Goal: Task Accomplishment & Management: Use online tool/utility

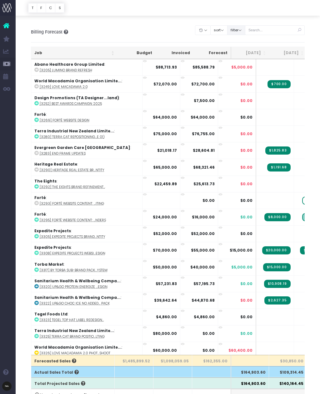
click at [245, 28] on button "filter" at bounding box center [236, 30] width 18 height 10
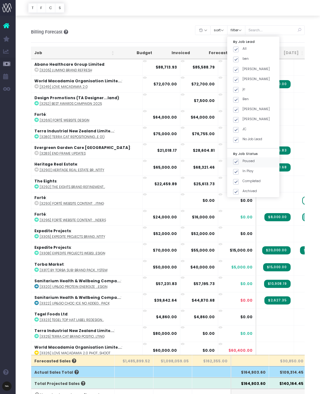
click at [239, 159] on span at bounding box center [236, 162] width 6 height 6
click at [247, 158] on input "Paused" at bounding box center [245, 160] width 4 height 4
checkbox input "false"
click at [239, 179] on span at bounding box center [236, 182] width 6 height 6
click at [247, 179] on input "Completed" at bounding box center [245, 180] width 4 height 4
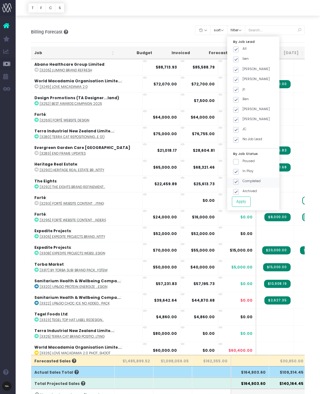
checkbox input "false"
click at [239, 189] on span at bounding box center [236, 192] width 6 height 6
click at [247, 188] on input "Archived" at bounding box center [245, 190] width 4 height 4
checkbox input "false"
click at [251, 197] on button "Apply" at bounding box center [241, 201] width 19 height 10
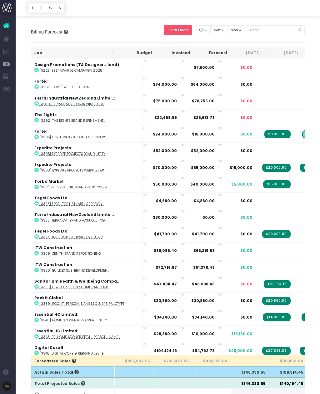
click at [185, 30] on button "Clear Filters" at bounding box center [178, 30] width 28 height 10
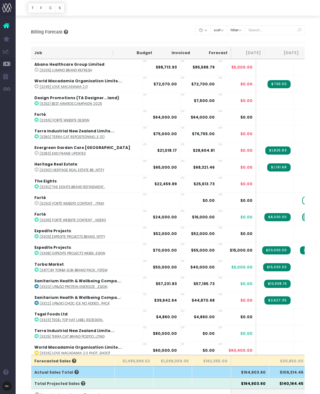
click at [291, 58] on th "[DATE]" at bounding box center [288, 53] width 38 height 12
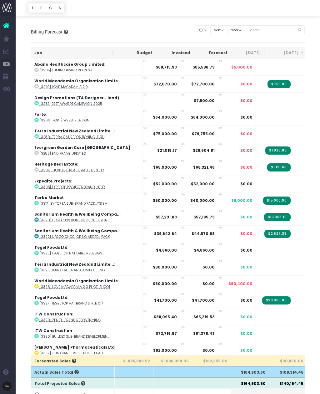
click at [290, 53] on th "[DATE]" at bounding box center [288, 53] width 38 height 12
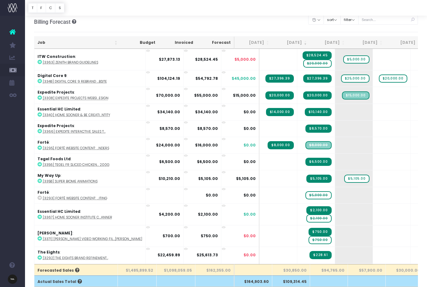
scroll to position [18, 0]
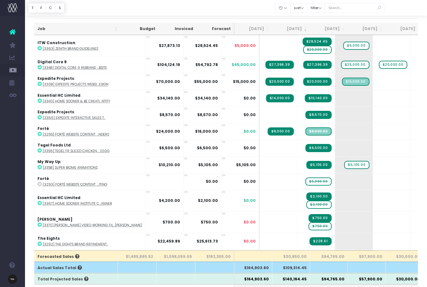
click at [289, 261] on th "$30,850.00" at bounding box center [291, 255] width 38 height 11
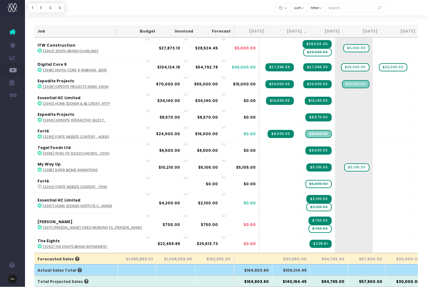
scroll to position [15, 0]
click at [332, 32] on th "[DATE]" at bounding box center [329, 31] width 38 height 12
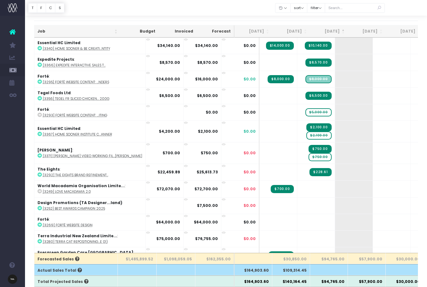
click at [337, 30] on th "[DATE]" at bounding box center [329, 31] width 38 height 12
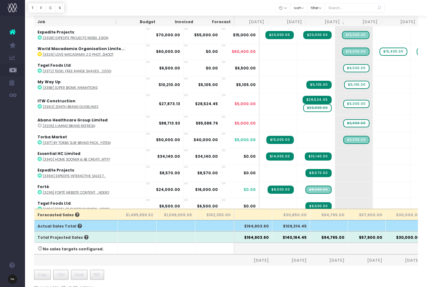
scroll to position [67, 0]
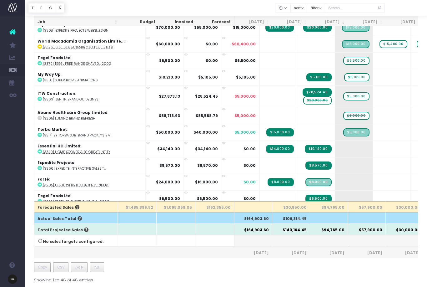
click at [298, 21] on th "[DATE]" at bounding box center [291, 22] width 38 height 12
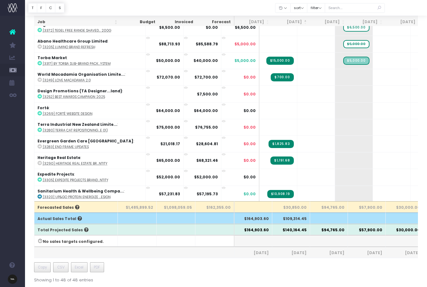
click at [300, 21] on th "[DATE]" at bounding box center [291, 22] width 38 height 12
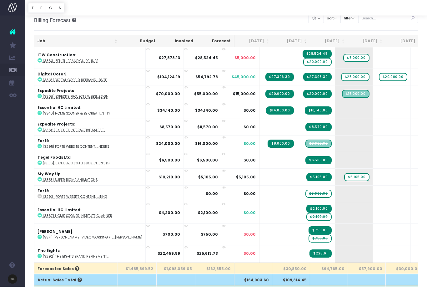
scroll to position [6, 0]
click at [58, 86] on td "Expedite Projects : [3308] Expedite Projects Websi...esign" at bounding box center [89, 93] width 111 height 17
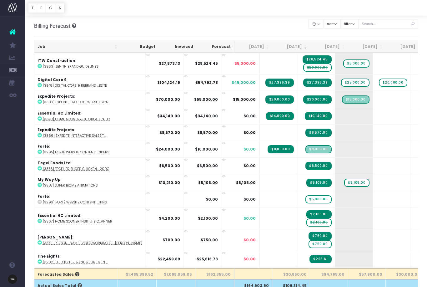
click at [300, 279] on th "$30,850.00" at bounding box center [291, 273] width 38 height 11
click at [81, 279] on th "Forecasted Sales" at bounding box center [75, 273] width 83 height 11
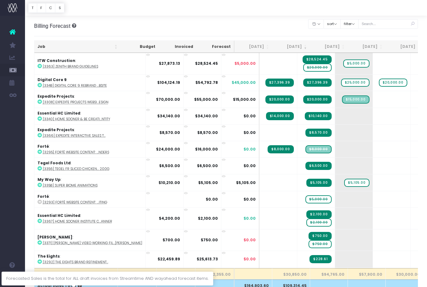
click at [76, 276] on icon at bounding box center [77, 274] width 6 height 4
